Goal: Information Seeking & Learning: Learn about a topic

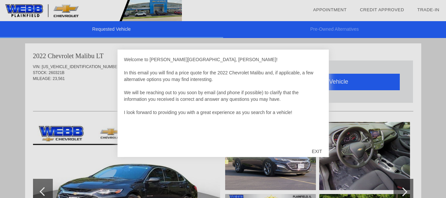
click at [317, 150] on div "EXIT" at bounding box center [316, 151] width 23 height 20
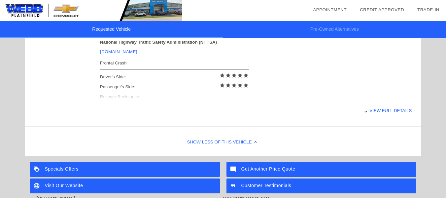
scroll to position [282, 0]
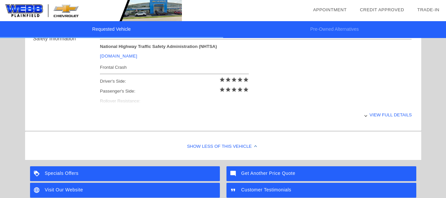
click at [391, 115] on div "View full details" at bounding box center [256, 115] width 312 height 16
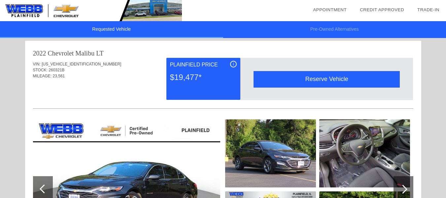
scroll to position [0, 0]
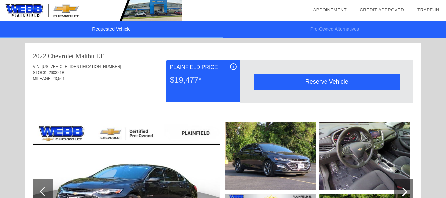
click at [233, 66] on span "i" at bounding box center [233, 66] width 1 height 5
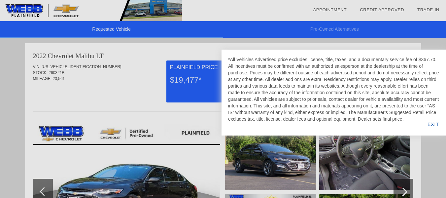
click at [233, 66] on div at bounding box center [333, 89] width 211 height 66
click at [198, 61] on div at bounding box center [223, 99] width 446 height 198
click at [135, 60] on div at bounding box center [223, 99] width 446 height 198
click at [436, 124] on div "EXIT" at bounding box center [433, 124] width 25 height 22
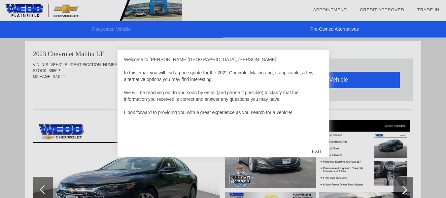
click at [316, 150] on div "EXIT" at bounding box center [316, 151] width 23 height 20
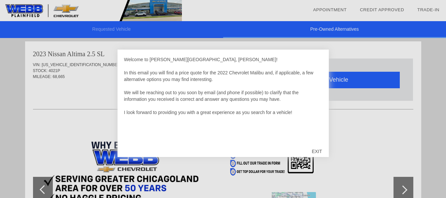
click at [314, 152] on div "EXIT" at bounding box center [316, 151] width 23 height 20
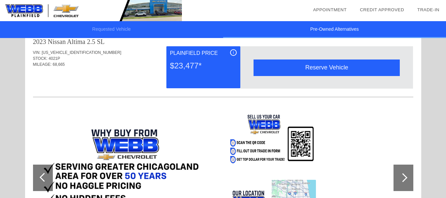
scroll to position [284, 0]
